Goal: Find specific page/section: Find specific page/section

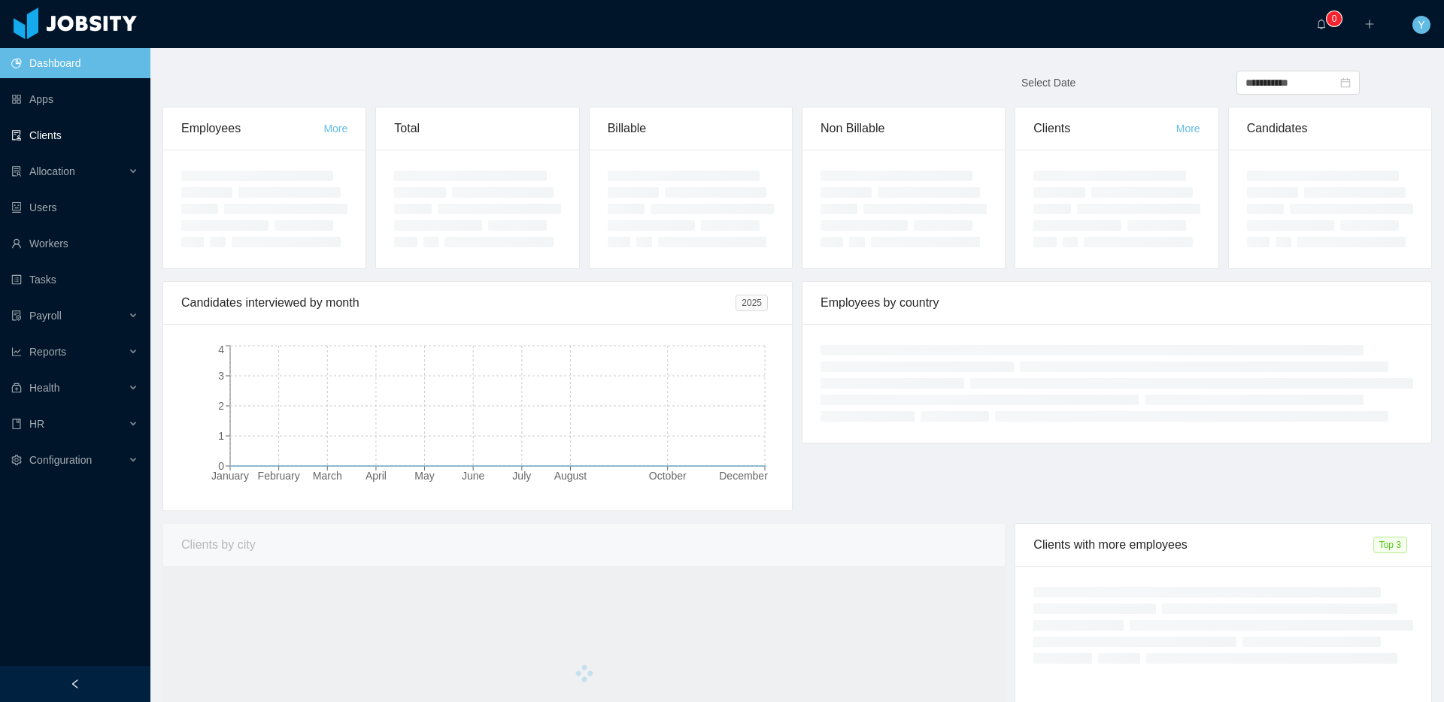
click at [53, 147] on link "Clients" at bounding box center [74, 135] width 127 height 30
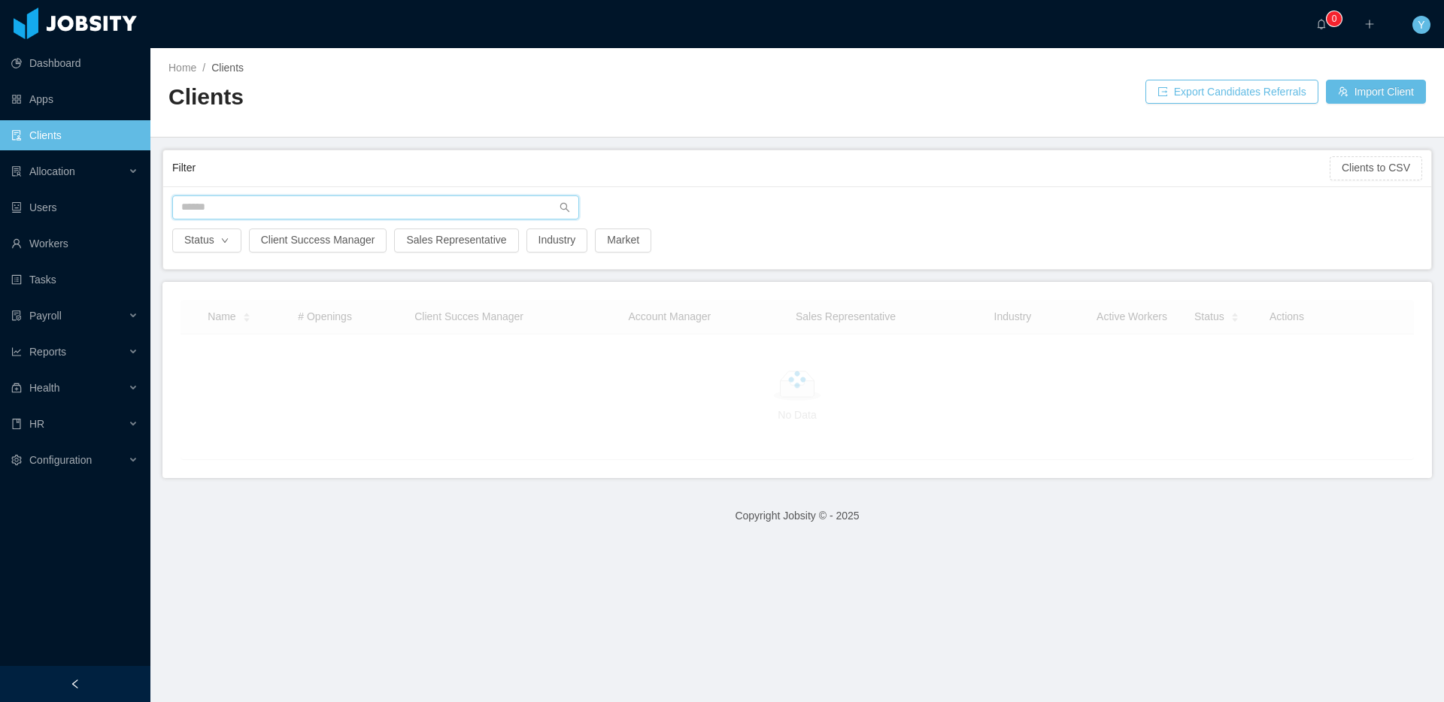
click at [223, 211] on input "text" at bounding box center [375, 208] width 407 height 24
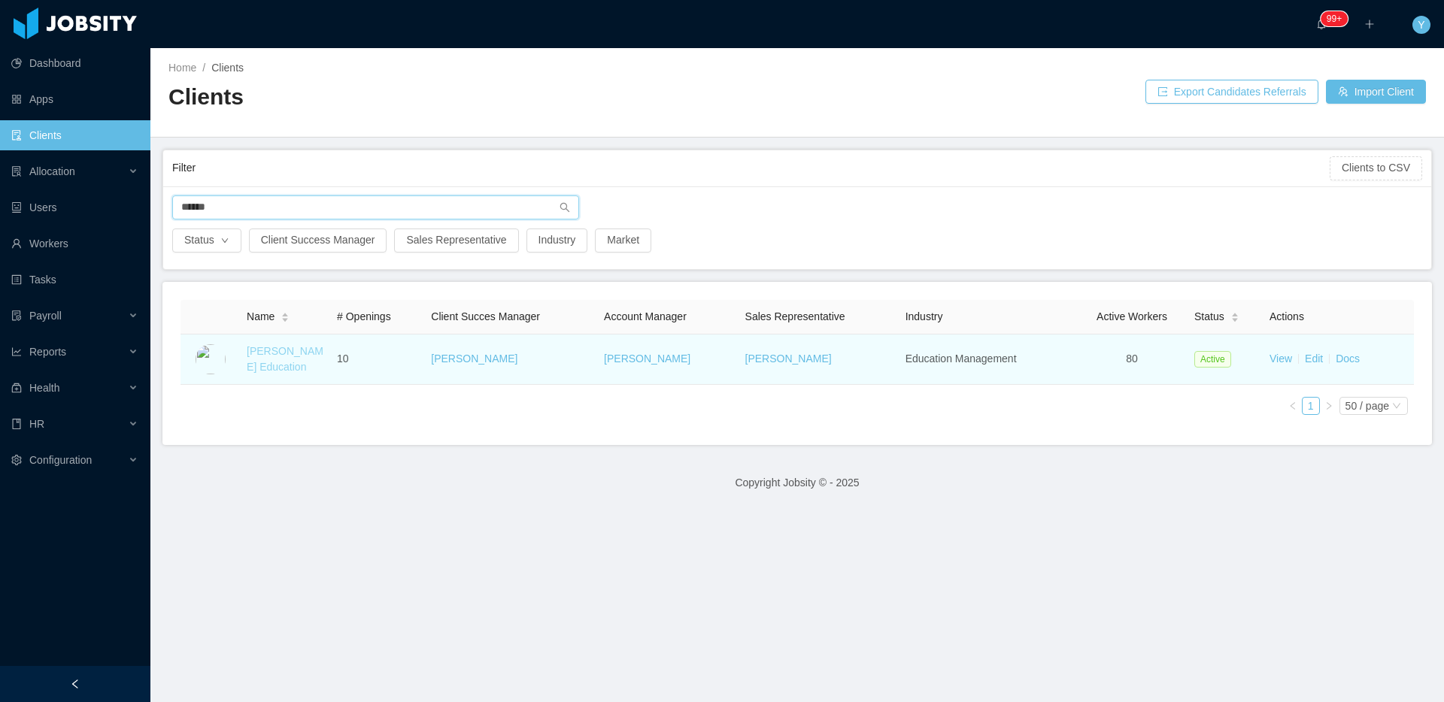
type input "******"
click at [266, 347] on link "[PERSON_NAME] Education" at bounding box center [285, 359] width 77 height 28
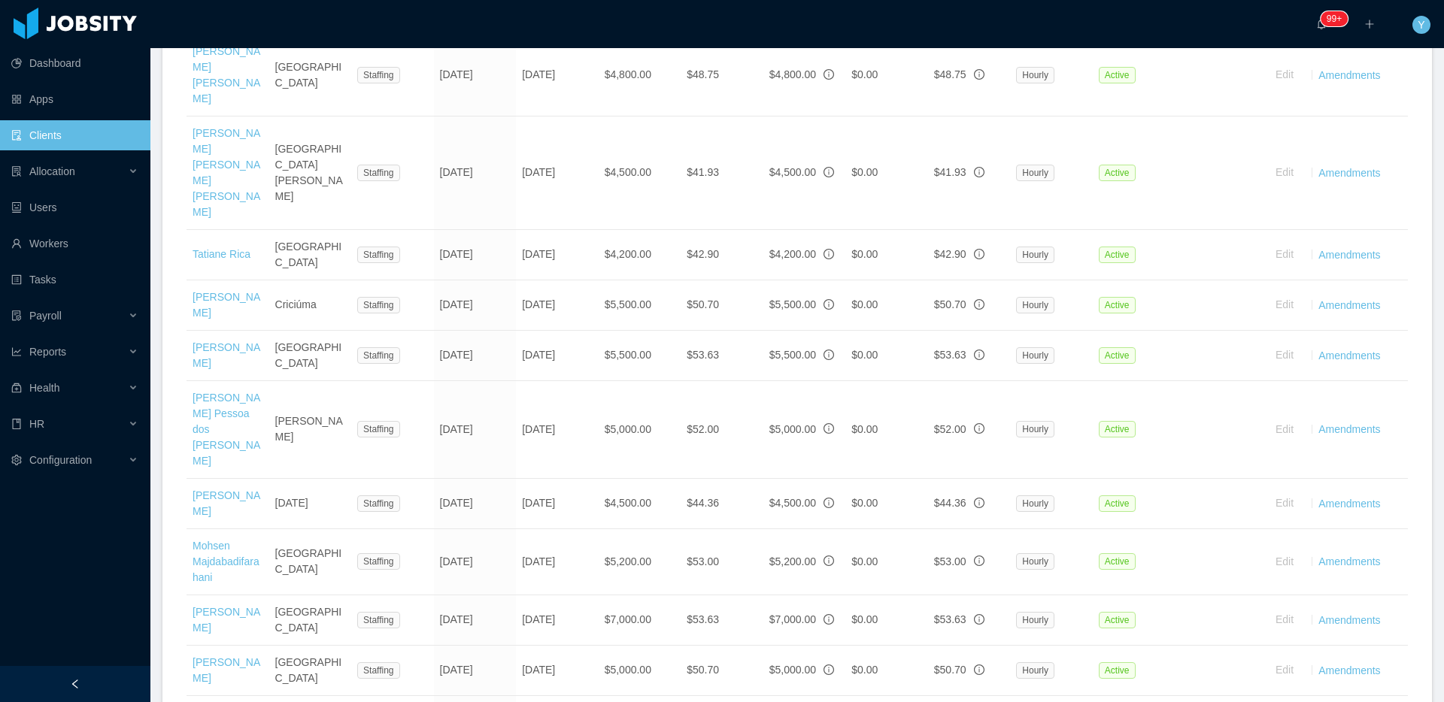
scroll to position [2926, 0]
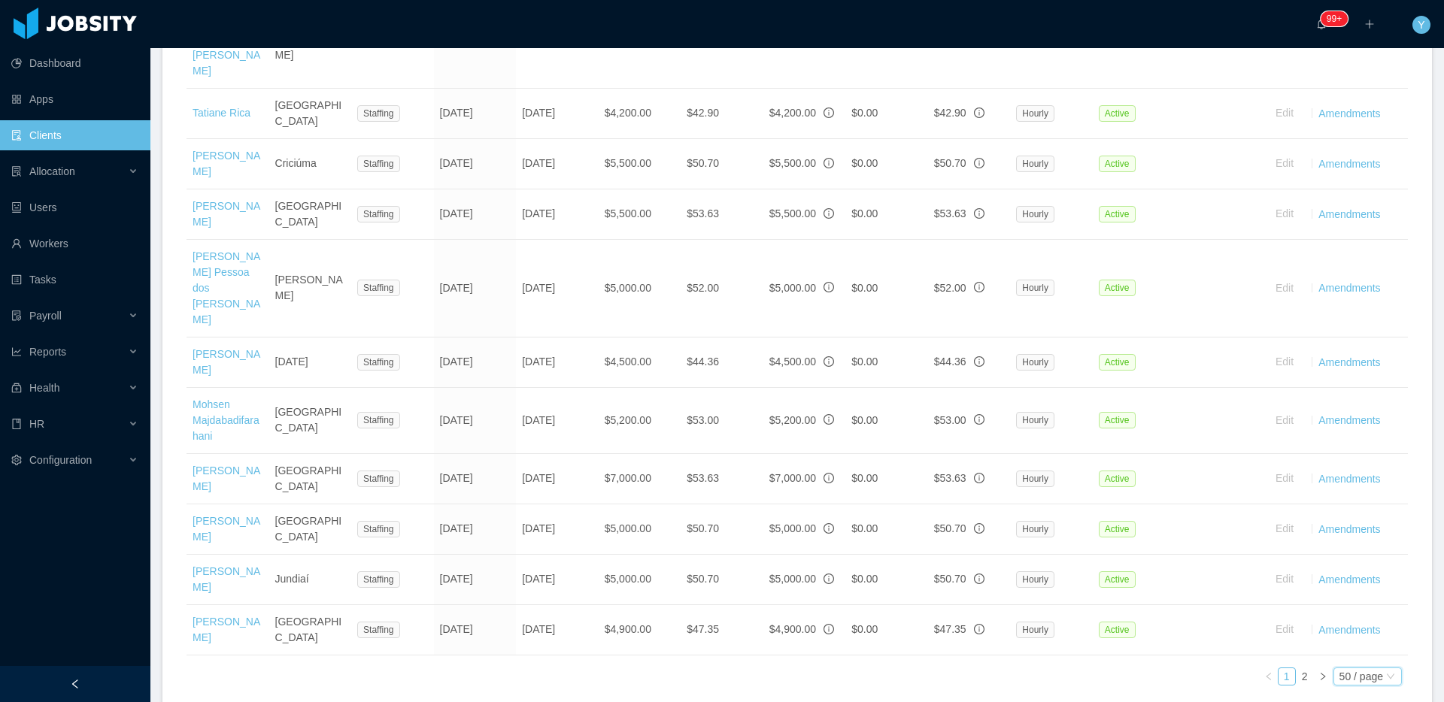
click at [1346, 668] on div "50 / page" at bounding box center [1361, 676] width 44 height 17
click at [1362, 454] on li "100 / page" at bounding box center [1354, 442] width 71 height 24
